Goal: Information Seeking & Learning: Learn about a topic

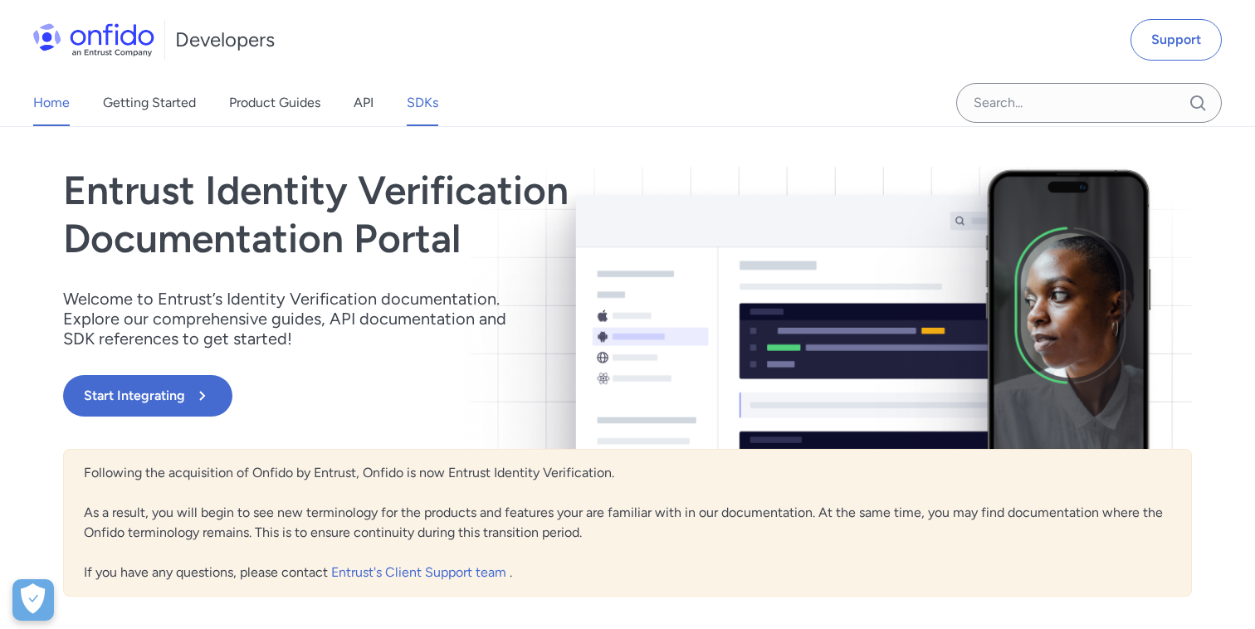
click at [424, 115] on link "SDKs" at bounding box center [423, 103] width 32 height 46
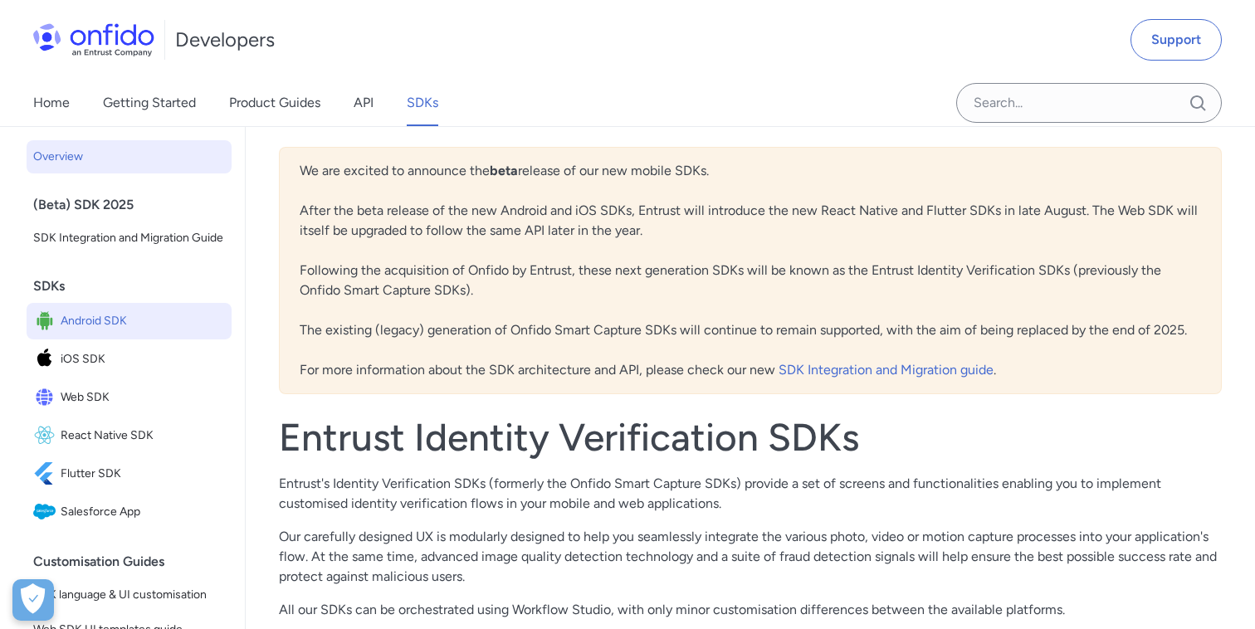
click at [136, 315] on span "Android SDK" at bounding box center [143, 321] width 164 height 23
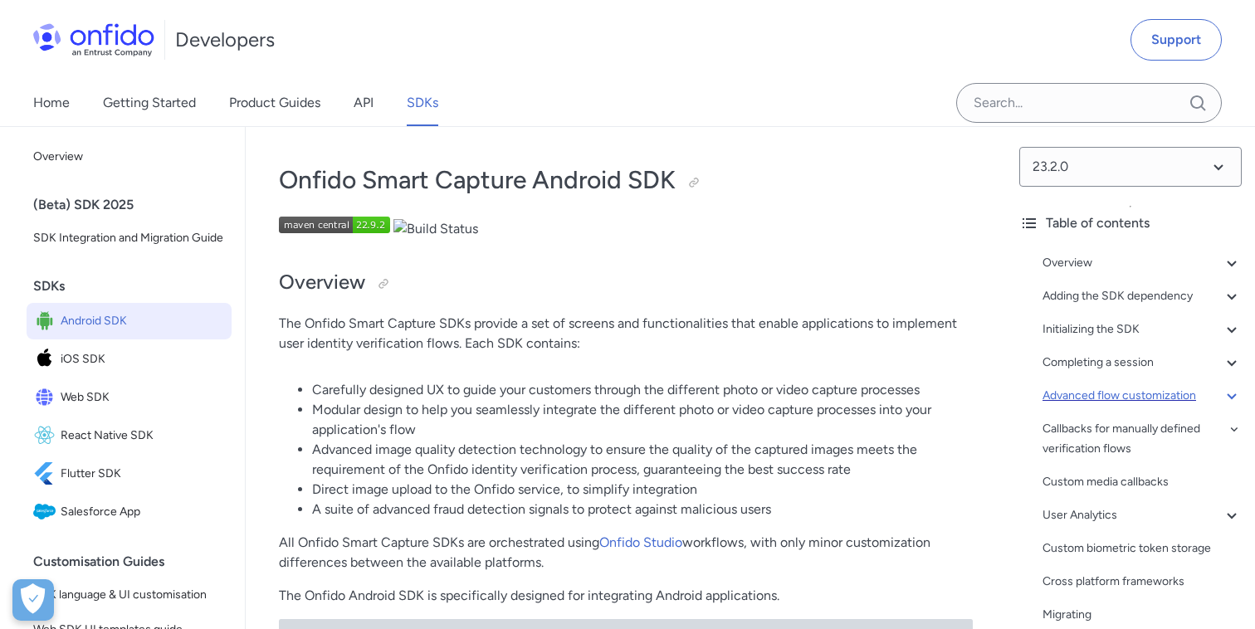
click at [1226, 394] on icon at bounding box center [1232, 396] width 20 height 20
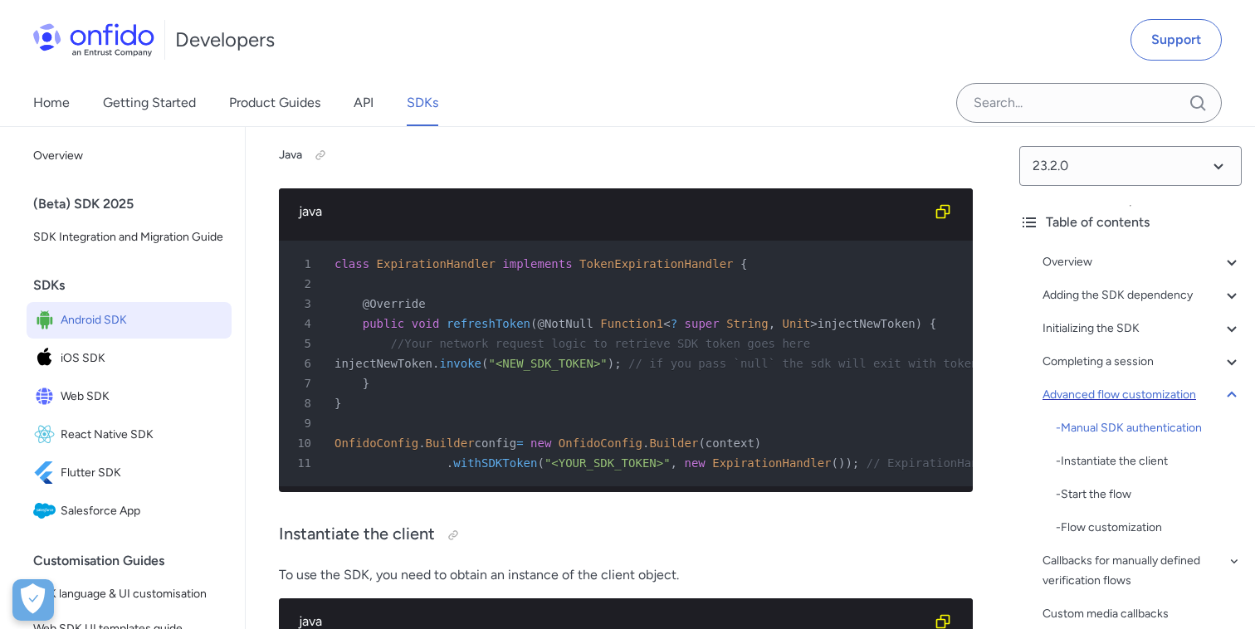
scroll to position [16230, 0]
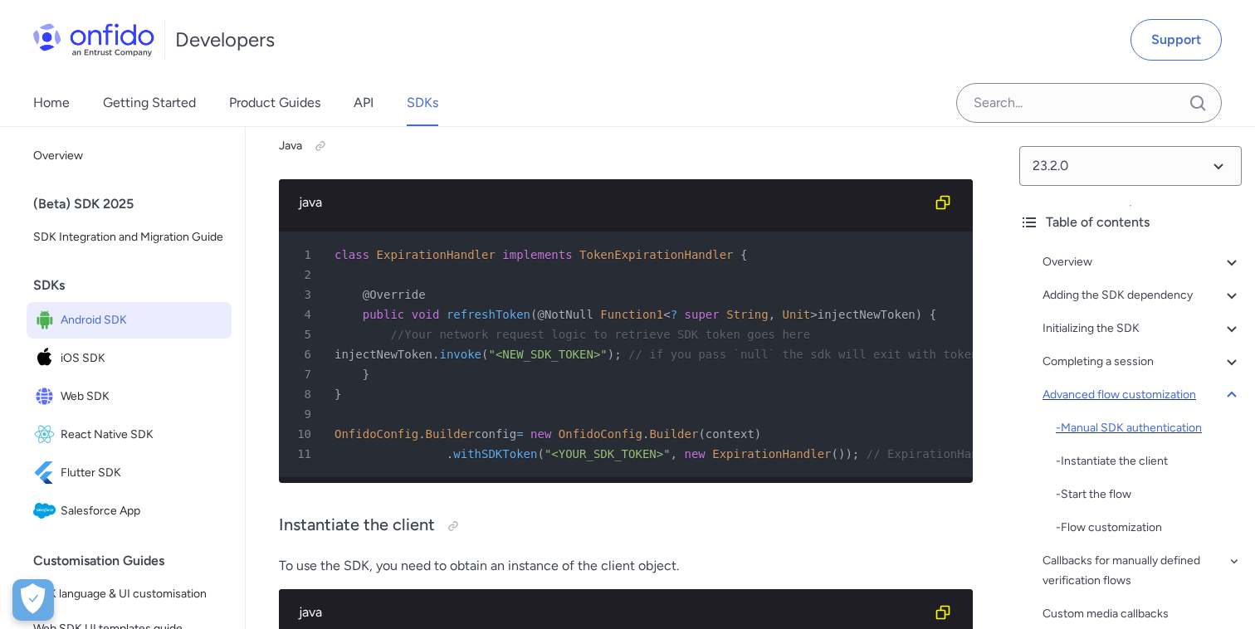
click at [1112, 428] on div "- Manual SDK authentication" at bounding box center [1149, 428] width 186 height 20
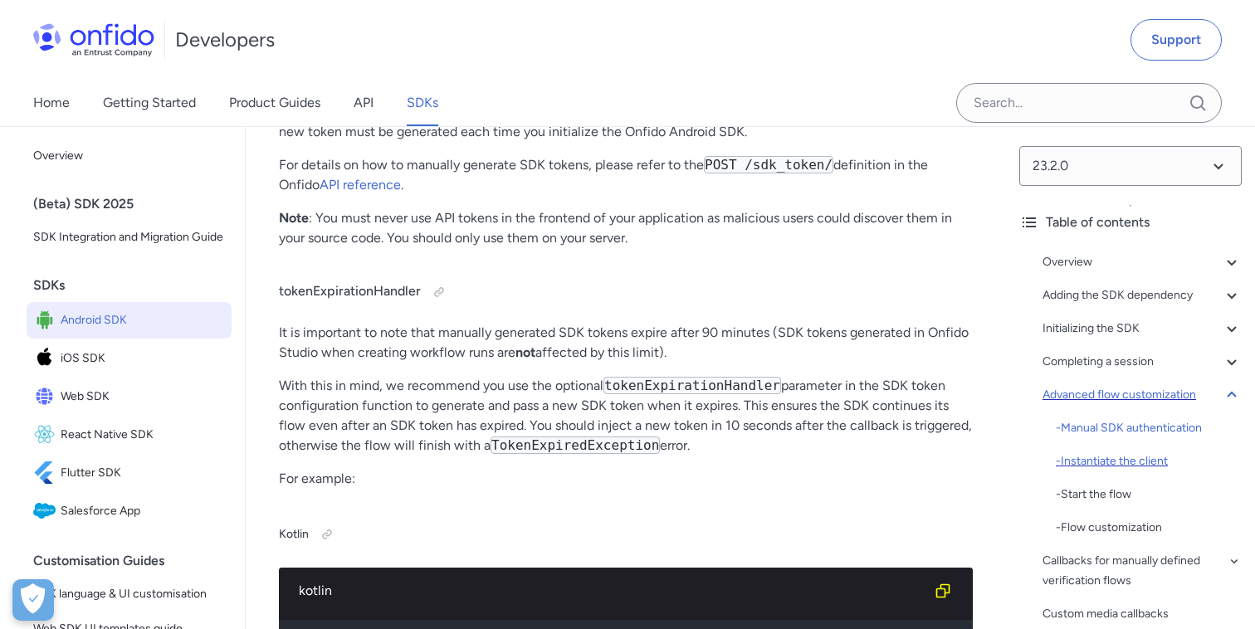
click at [1114, 453] on div "- Instantiate the client" at bounding box center [1149, 461] width 186 height 20
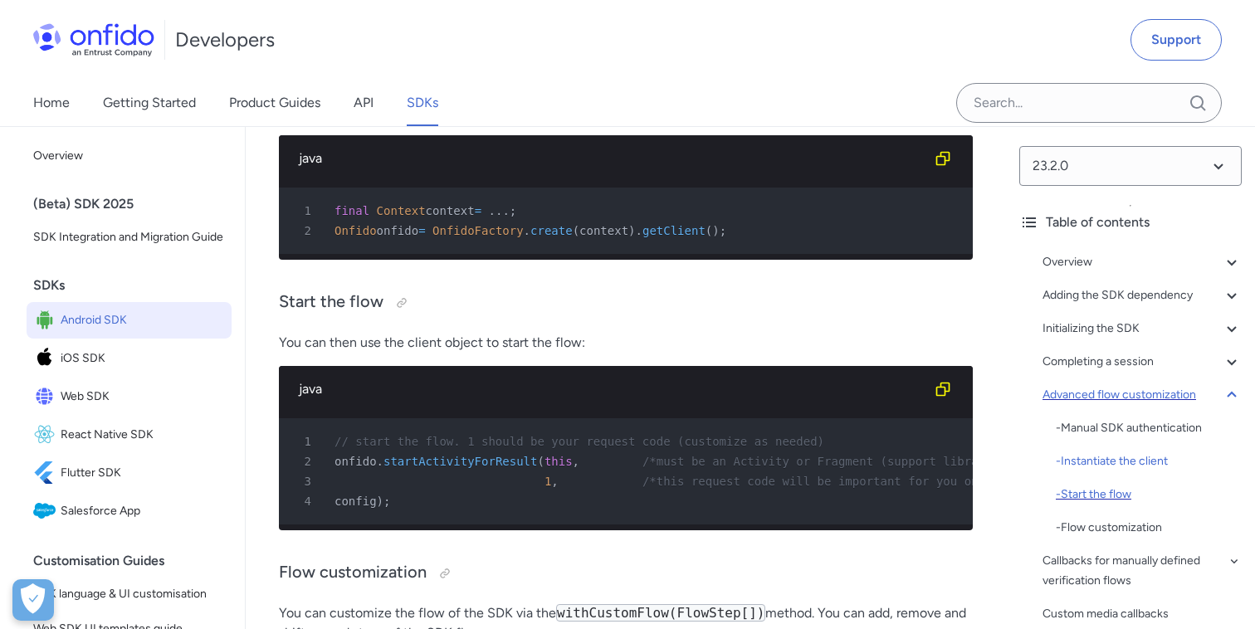
click at [1112, 491] on div "- Start the flow" at bounding box center [1149, 495] width 186 height 20
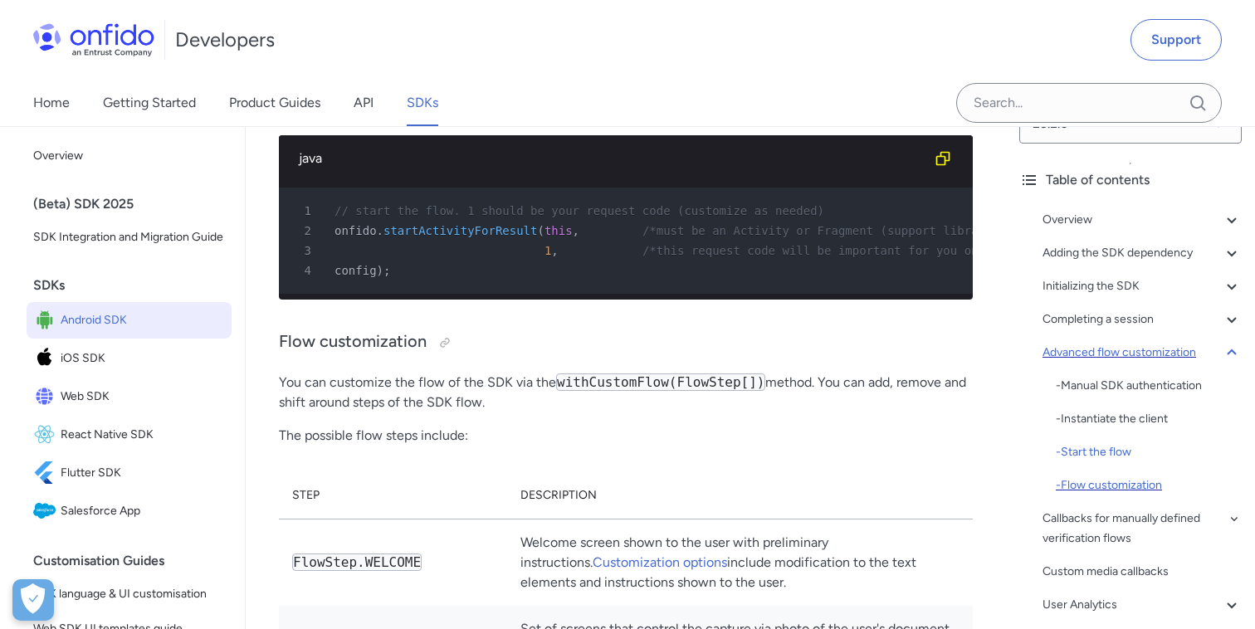
scroll to position [59, 0]
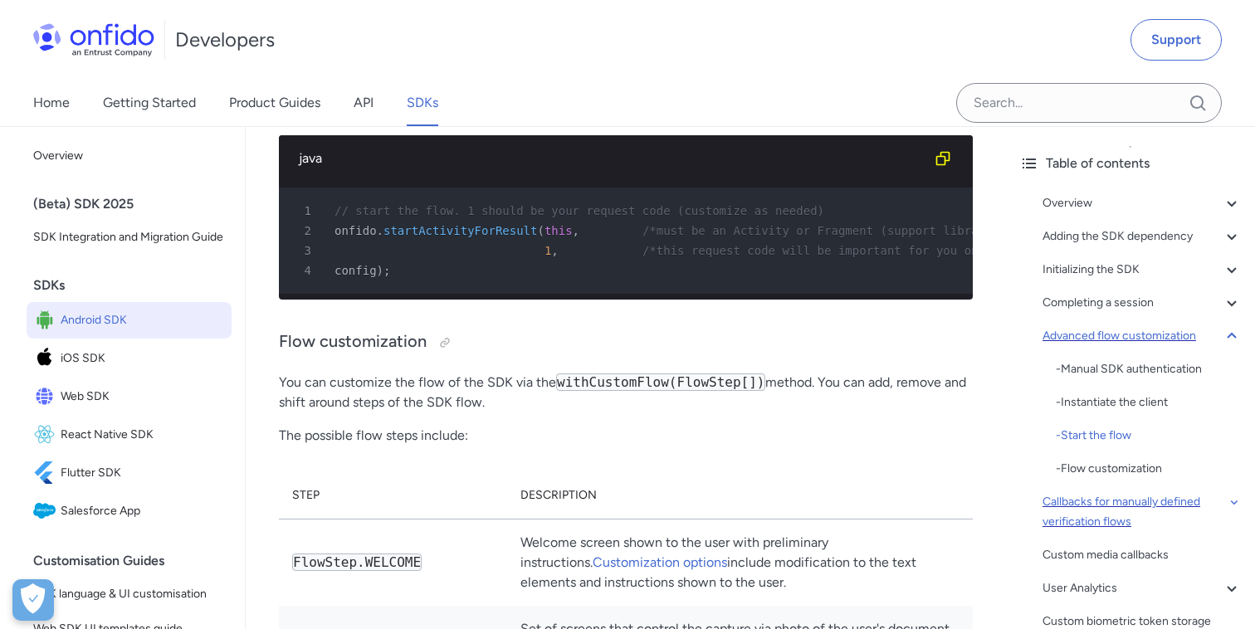
click at [1105, 520] on div "Callbacks for manually defined verification flows" at bounding box center [1141, 512] width 199 height 40
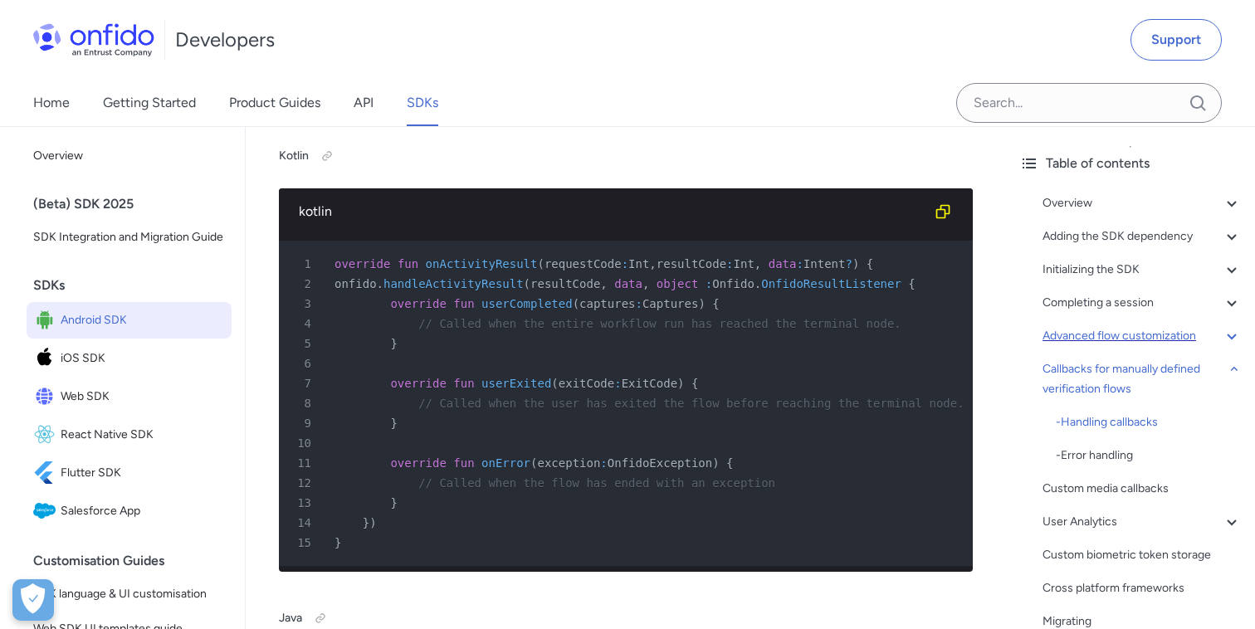
scroll to position [26489, 0]
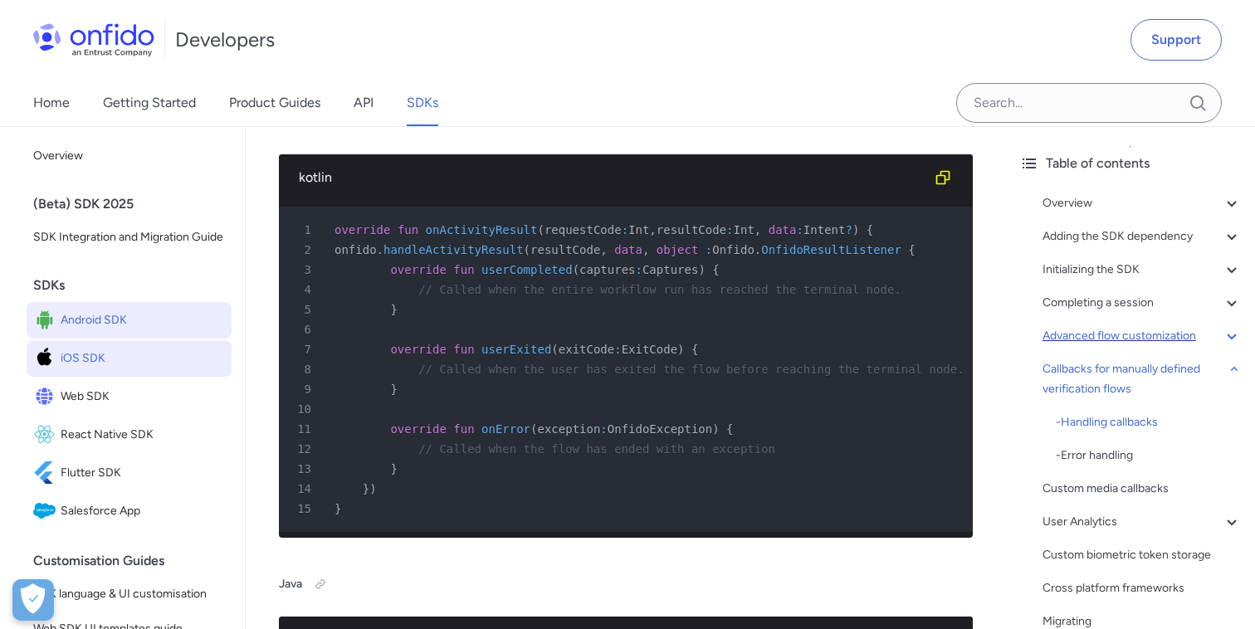
click at [130, 359] on span "iOS SDK" at bounding box center [143, 358] width 164 height 23
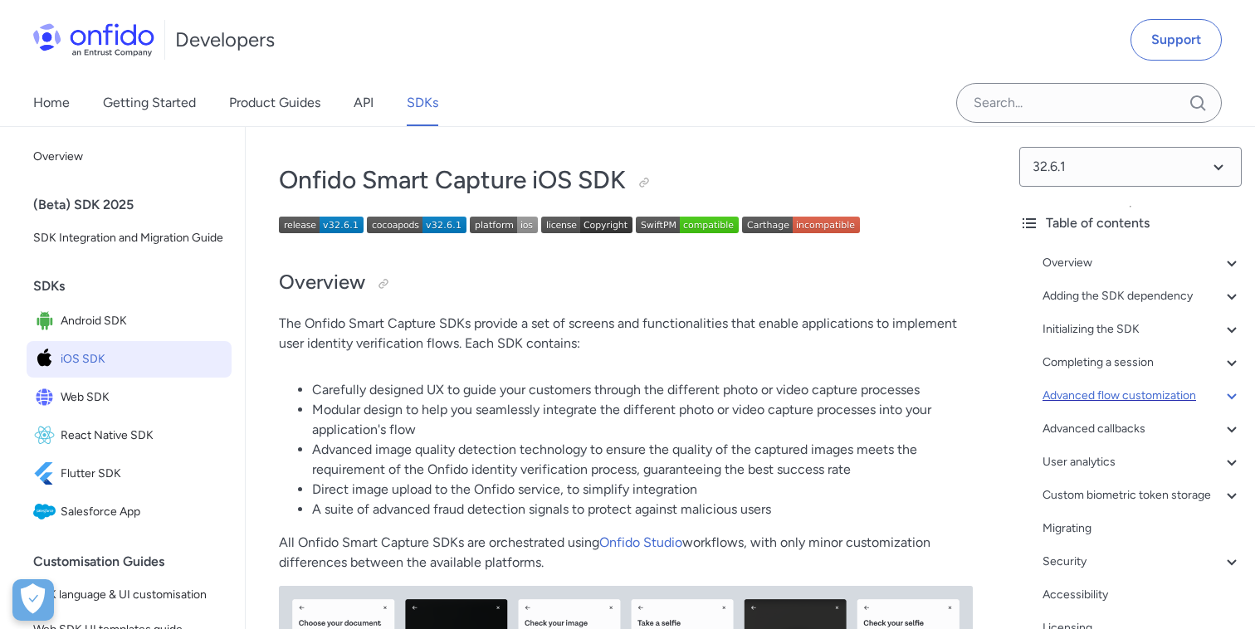
click at [1229, 391] on icon at bounding box center [1232, 396] width 20 height 20
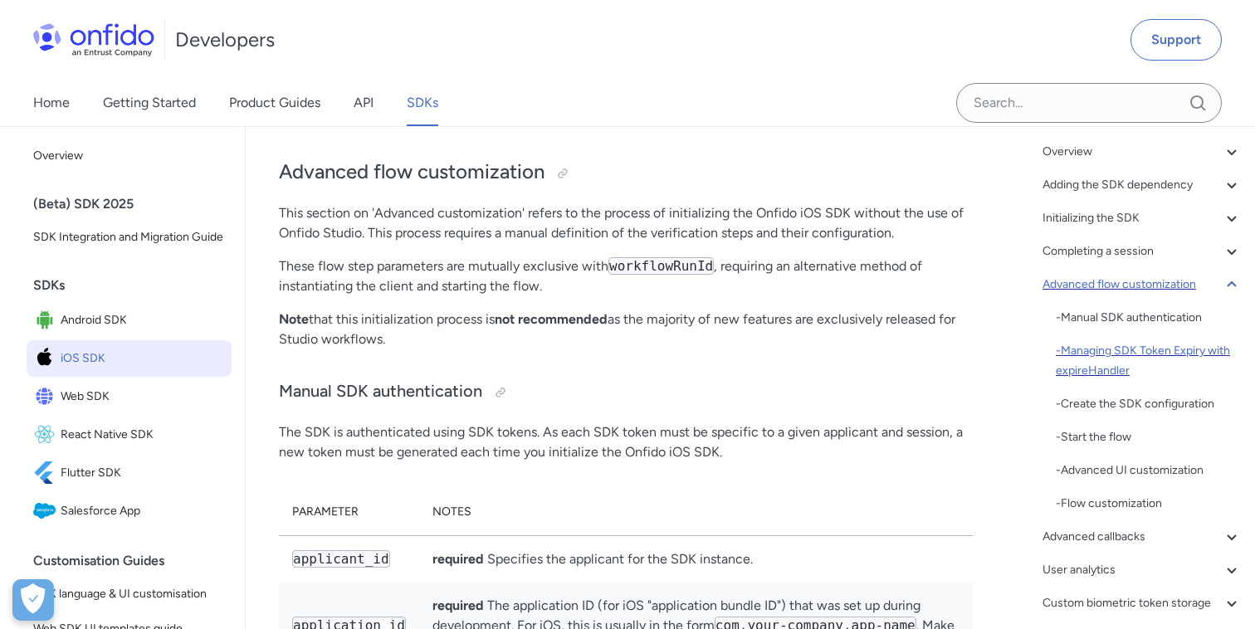
scroll to position [112, 0]
click at [1095, 502] on div "- Flow customization" at bounding box center [1149, 502] width 186 height 20
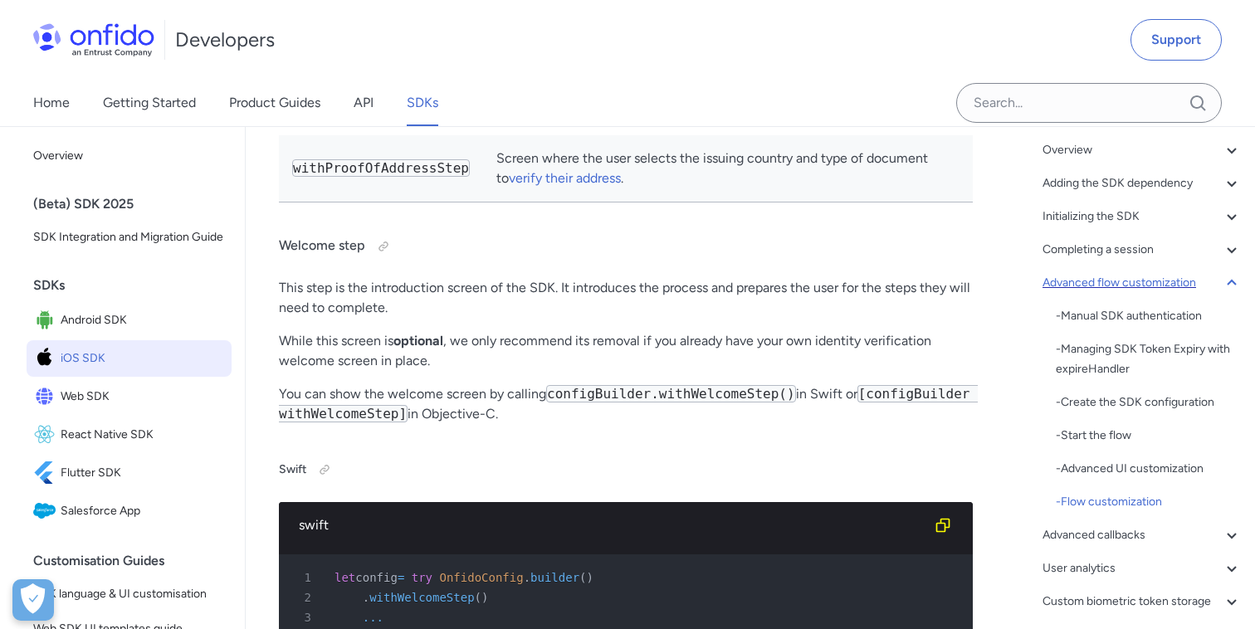
scroll to position [18793, 0]
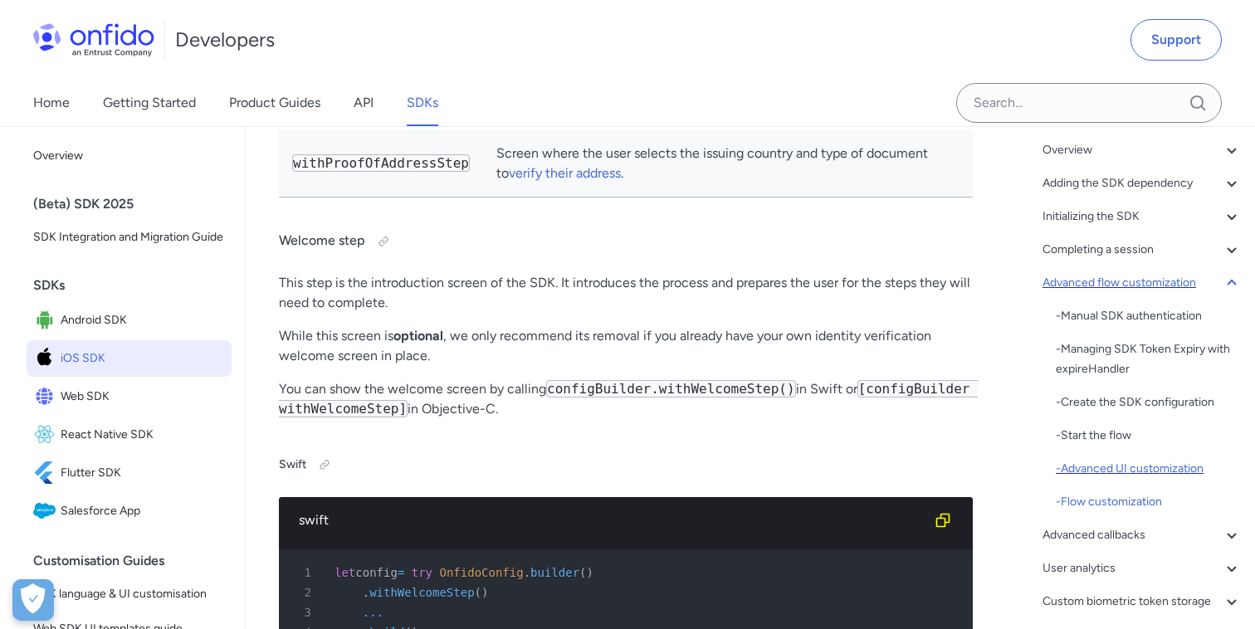
click at [1145, 469] on div "- Advanced UI customization" at bounding box center [1149, 469] width 186 height 20
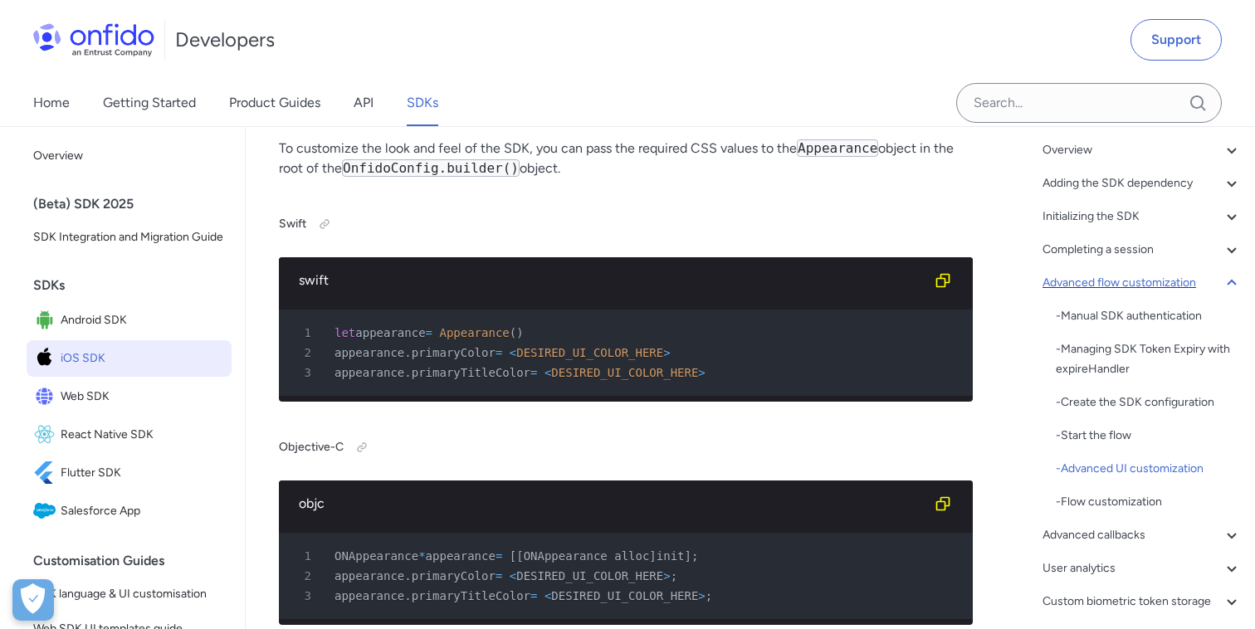
scroll to position [17375, 0]
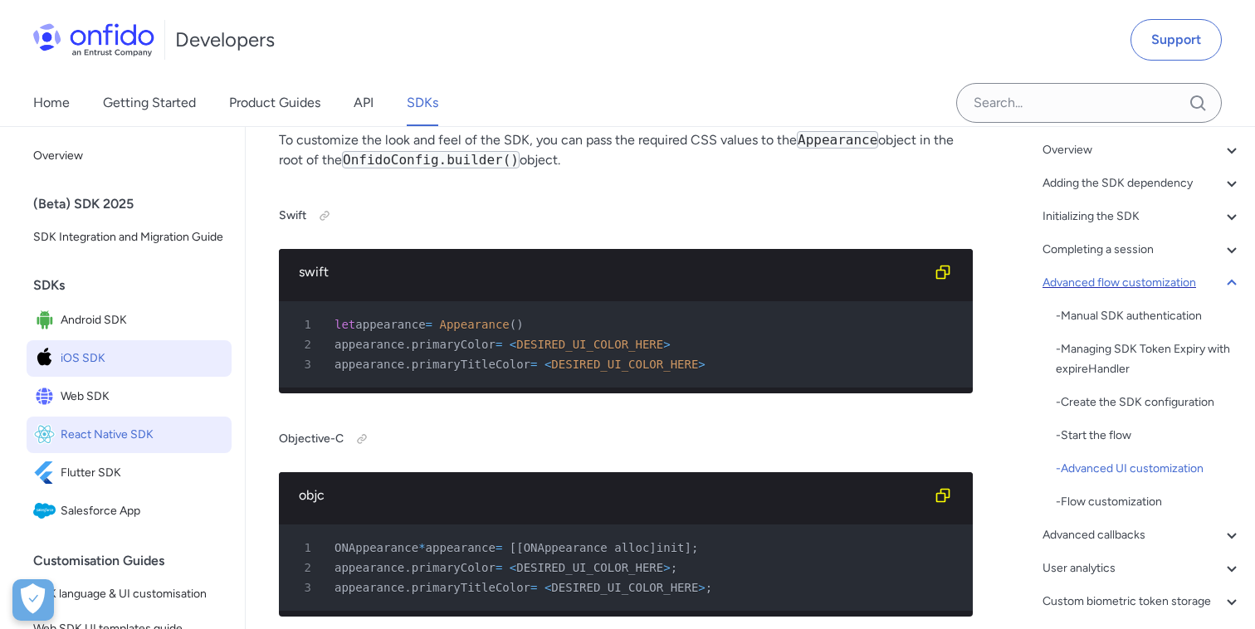
click at [145, 425] on span "React Native SDK" at bounding box center [143, 434] width 164 height 23
